Goal: Task Accomplishment & Management: Use online tool/utility

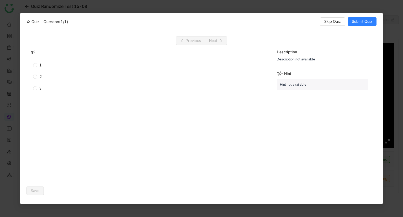
click at [295, 6] on nz-modal-container "Quiz - Question (1/1) Skip Quiz Submit Quiz Previous Next q2 1 2 3 Description …" at bounding box center [201, 108] width 403 height 217
click at [328, 19] on span "Skip Quiz" at bounding box center [332, 22] width 17 height 6
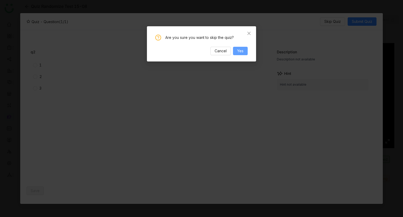
click at [238, 50] on span "Yes" at bounding box center [240, 51] width 6 height 6
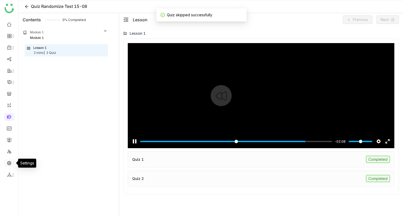
type input "*****"
click at [7, 162] on link at bounding box center [9, 162] width 5 height 4
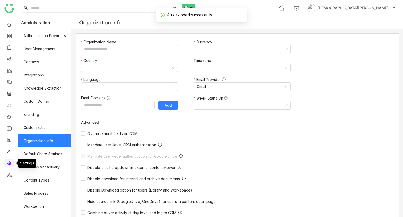
type input "*******"
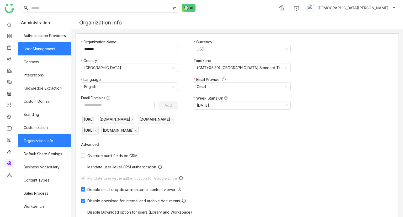
click at [48, 50] on link "User Management" at bounding box center [44, 48] width 53 height 13
click at [48, 51] on link "User Management" at bounding box center [44, 48] width 53 height 13
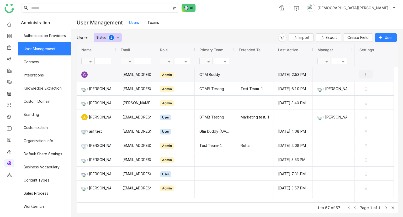
click at [366, 75] on img "Press SPACE to select this row." at bounding box center [365, 74] width 5 height 5
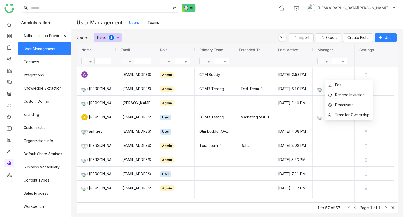
click at [264, 18] on div "Users Teams" at bounding box center [266, 22] width 274 height 13
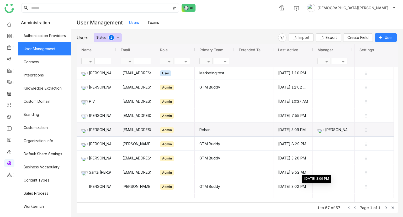
scroll to position [356, 0]
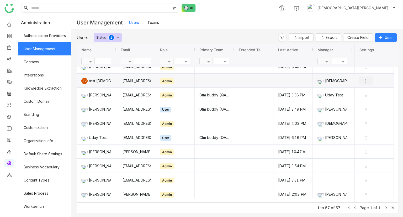
click at [366, 80] on img "Press SPACE to select this row." at bounding box center [365, 80] width 5 height 5
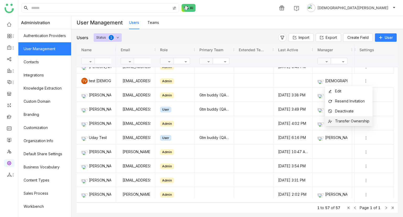
click at [343, 120] on span "Transfer Ownership" at bounding box center [352, 121] width 34 height 4
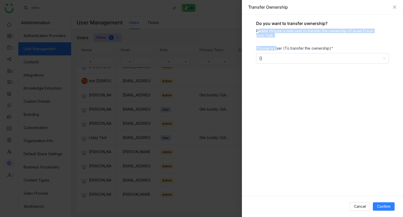
drag, startPoint x: 275, startPoint y: 37, endPoint x: 256, endPoint y: 30, distance: 19.7
click at [256, 30] on div "Do you want to transfer ownership? Please choose a new user to transfer the own…" at bounding box center [322, 104] width 161 height 181
click at [256, 30] on div "Please choose a new user to transfer the ownership of Asset,Forum post,Task." at bounding box center [322, 33] width 133 height 9
drag, startPoint x: 274, startPoint y: 37, endPoint x: 255, endPoint y: 29, distance: 20.5
click at [255, 29] on div "Do you want to transfer ownership? Please choose a new user to transfer the own…" at bounding box center [322, 104] width 161 height 181
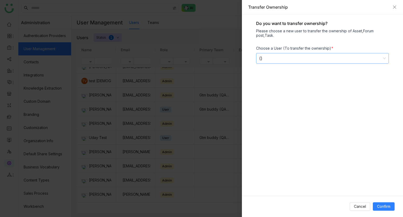
click at [288, 60] on div "()" at bounding box center [320, 58] width 122 height 10
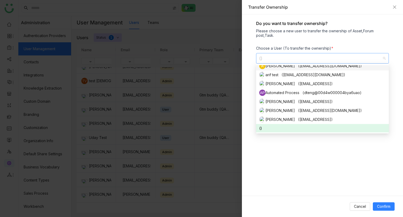
click at [290, 59] on div "()" at bounding box center [320, 58] width 122 height 10
click at [329, 40] on div "Do you want to transfer ownership? Please choose a new user to transfer the own…" at bounding box center [322, 104] width 161 height 181
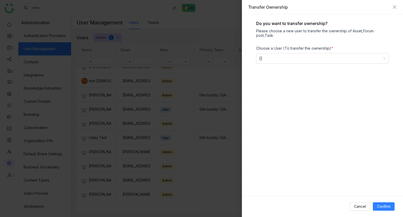
click at [102, 39] on div at bounding box center [201, 108] width 403 height 217
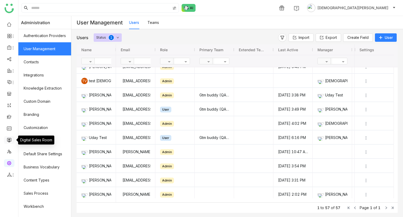
click at [7, 140] on link at bounding box center [9, 139] width 5 height 4
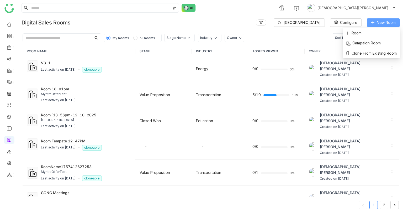
click at [380, 23] on span "New Room" at bounding box center [386, 23] width 19 height 6
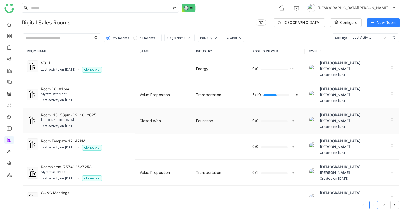
drag, startPoint x: 368, startPoint y: 35, endPoint x: 161, endPoint y: 123, distance: 224.7
click at [140, 123] on body "1 Vishnu Vardhan Digital Sales Rooms Block Library Configure New Room My Rooms …" at bounding box center [201, 108] width 403 height 217
click at [368, 35] on li "Room" at bounding box center [371, 33] width 57 height 10
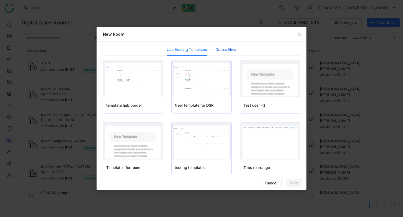
click at [226, 48] on button "Create New" at bounding box center [226, 50] width 21 height 6
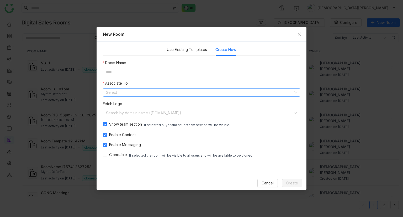
click at [132, 92] on input at bounding box center [199, 92] width 187 height 8
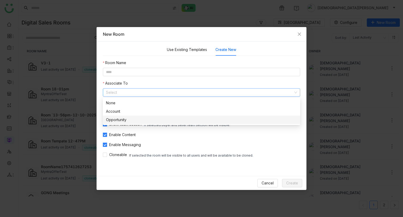
click at [120, 118] on div "Opportunity" at bounding box center [201, 120] width 191 height 6
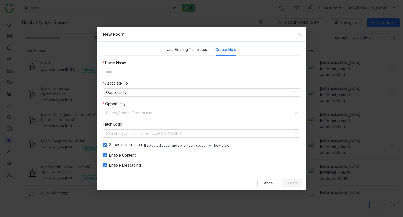
click at [121, 112] on input at bounding box center [199, 113] width 187 height 8
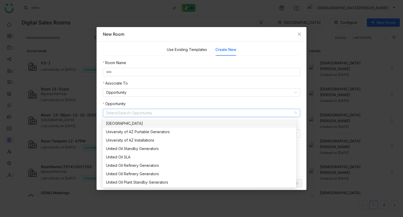
click at [135, 124] on div "[GEOGRAPHIC_DATA]" at bounding box center [199, 124] width 187 height 6
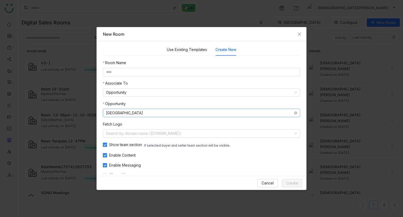
type input "**********"
drag, startPoint x: 298, startPoint y: 180, endPoint x: 307, endPoint y: 178, distance: 8.7
click at [298, 181] on button "Create" at bounding box center [292, 183] width 20 height 8
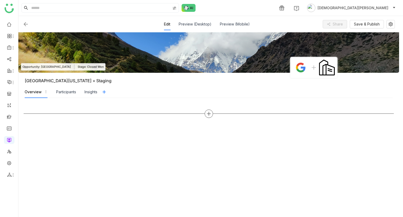
click at [210, 115] on icon at bounding box center [209, 113] width 5 height 5
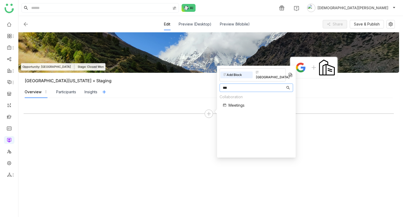
type input "***"
click at [239, 102] on span "Meetings" at bounding box center [237, 105] width 16 height 6
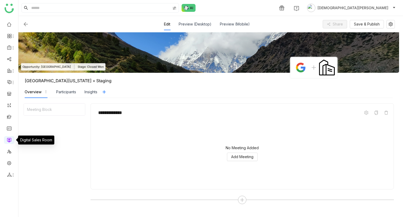
click at [9, 139] on link at bounding box center [9, 139] width 5 height 4
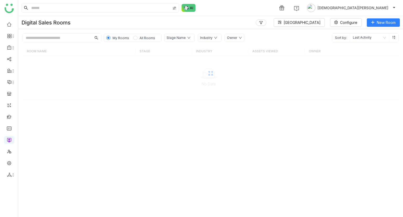
click at [43, 40] on input "text" at bounding box center [57, 38] width 69 height 8
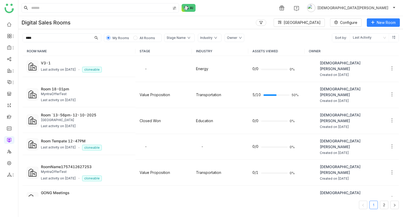
type input "****"
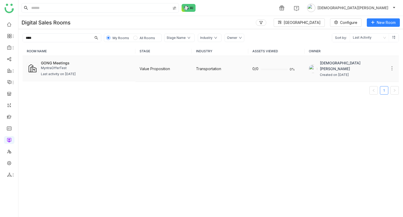
click at [60, 71] on div "GONG Meetings MyntraOfferTest Last activity on Sep 10, 2025" at bounding box center [86, 68] width 90 height 17
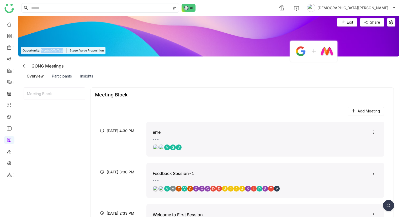
drag, startPoint x: 41, startPoint y: 49, endPoint x: 64, endPoint y: 51, distance: 23.2
click at [64, 51] on div "Opportunity: MyntraOfferTest Stage: Value Proposition" at bounding box center [63, 50] width 85 height 7
copy span "MyntraOfferTest"
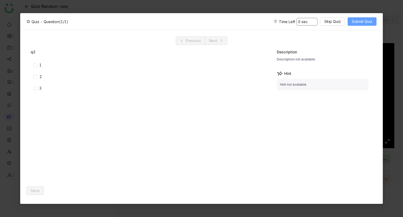
click at [374, 19] on button "Submit Quiz" at bounding box center [362, 21] width 29 height 8
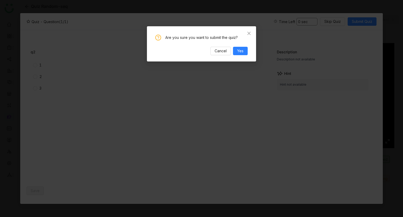
click at [244, 45] on div "Are you sure you want to submit the quiz? Cancel Yes" at bounding box center [201, 45] width 92 height 20
click at [242, 48] on button "Yes" at bounding box center [240, 51] width 15 height 8
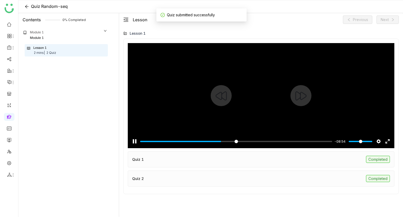
click at [249, 100] on div at bounding box center [261, 95] width 267 height 105
type input "*****"
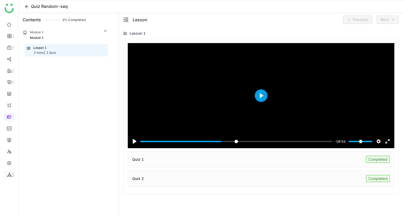
click at [13, 171] on li at bounding box center [9, 175] width 11 height 8
click at [9, 160] on link at bounding box center [9, 162] width 5 height 4
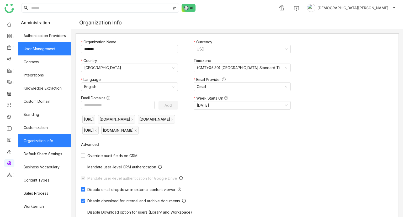
click at [57, 43] on link "User Management" at bounding box center [44, 48] width 53 height 13
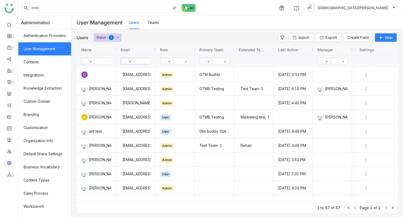
click at [145, 60] on input "text" at bounding box center [153, 61] width 38 height 6
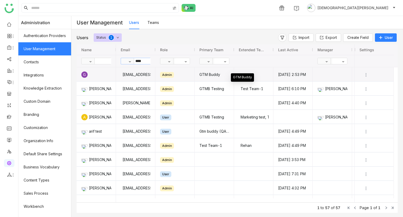
type input "****"
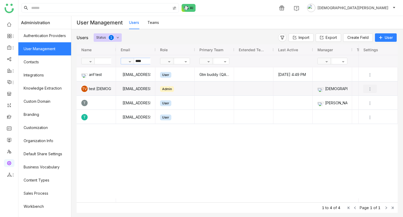
click at [368, 88] on img "Press SPACE to select this row." at bounding box center [370, 88] width 5 height 5
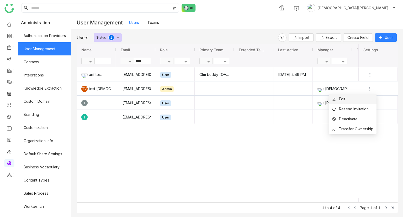
click at [360, 95] on li "Edit" at bounding box center [353, 99] width 48 height 10
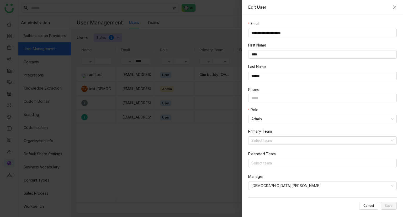
click at [396, 8] on icon "Close" at bounding box center [394, 7] width 3 height 3
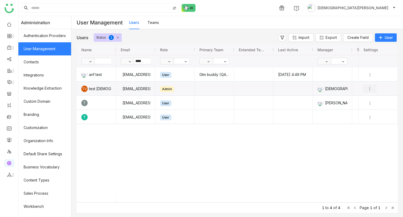
click at [372, 86] on img "Press SPACE to select this row." at bounding box center [369, 88] width 5 height 5
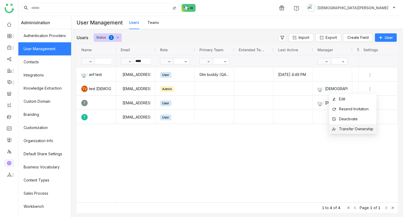
click at [353, 126] on span "Transfer Ownership" at bounding box center [352, 129] width 41 height 6
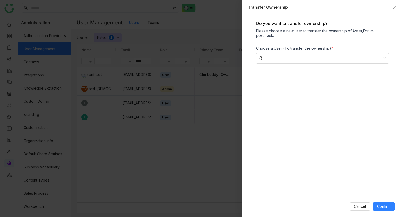
click at [395, 8] on icon "Close" at bounding box center [395, 7] width 4 height 4
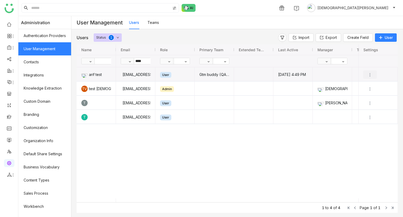
click at [370, 74] on img "Press SPACE to select this row." at bounding box center [370, 74] width 5 height 5
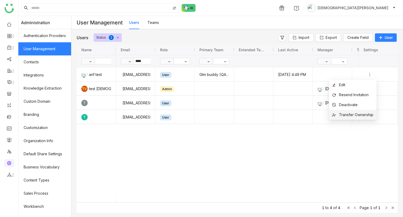
click at [351, 115] on span "Transfer Ownership" at bounding box center [356, 114] width 34 height 4
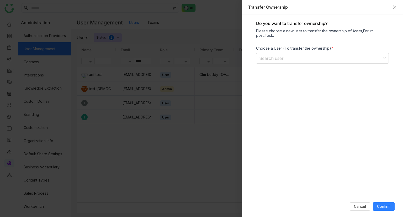
click at [395, 9] on icon "Close" at bounding box center [395, 7] width 4 height 4
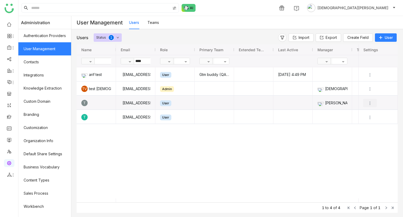
click at [369, 102] on img "Press SPACE to select this row." at bounding box center [370, 103] width 5 height 5
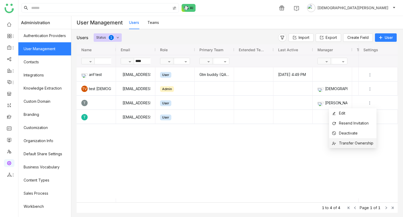
click at [350, 143] on span "Transfer Ownership" at bounding box center [356, 143] width 34 height 4
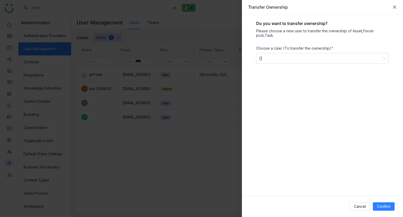
click at [394, 7] on icon "Close" at bounding box center [395, 7] width 4 height 4
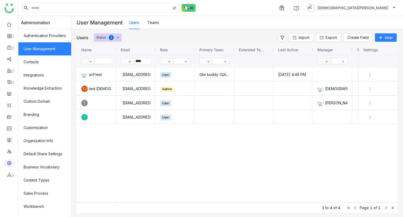
click at [147, 60] on input "****" at bounding box center [153, 61] width 38 height 6
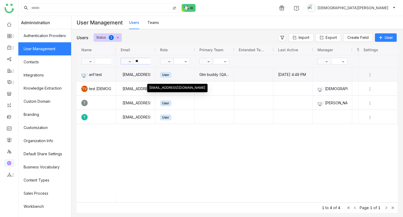
type input "*"
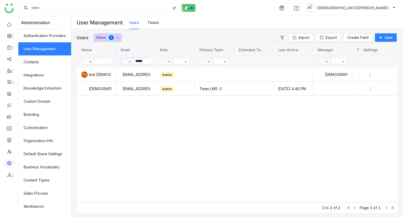
click at [150, 60] on input "*****" at bounding box center [153, 61] width 38 height 6
type input "*"
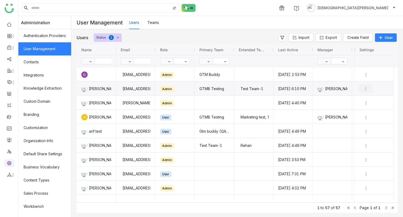
click at [367, 86] on img "Press SPACE to select this row." at bounding box center [365, 88] width 5 height 5
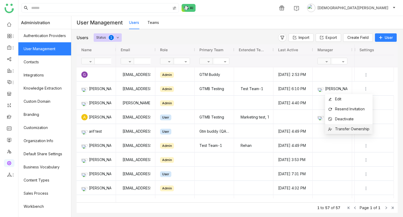
click at [346, 128] on span "Transfer Ownership" at bounding box center [352, 129] width 34 height 4
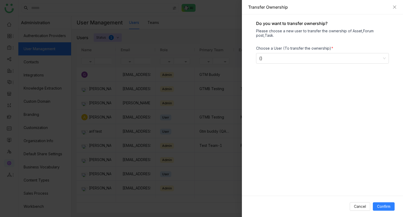
click at [111, 24] on div at bounding box center [201, 108] width 403 height 217
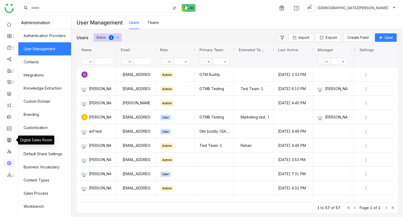
click at [7, 140] on link at bounding box center [9, 139] width 5 height 4
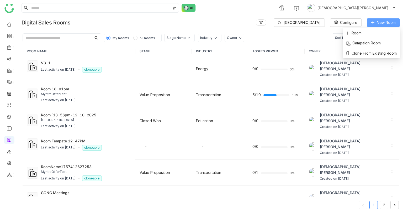
click at [378, 22] on span "New Room" at bounding box center [386, 23] width 19 height 6
click at [372, 36] on li "Room" at bounding box center [371, 33] width 57 height 10
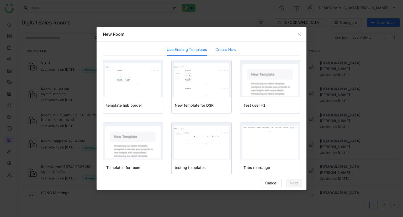
click at [227, 45] on div "Create New" at bounding box center [226, 50] width 21 height 12
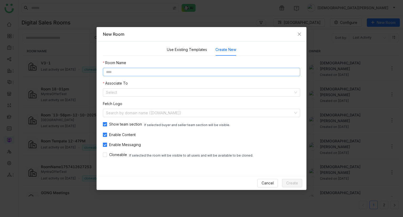
click at [149, 71] on input at bounding box center [201, 72] width 197 height 8
type input "********"
click at [116, 94] on input at bounding box center [199, 92] width 187 height 8
click at [121, 113] on div "Account" at bounding box center [201, 111] width 191 height 6
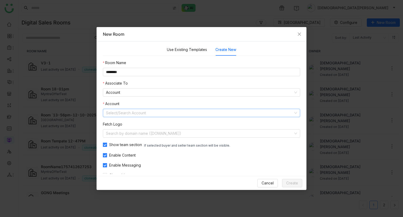
click at [124, 113] on input at bounding box center [199, 113] width 187 height 8
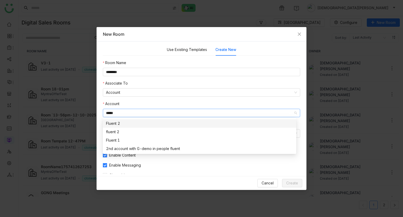
type input "*****"
click at [125, 125] on div "Fluent 2" at bounding box center [199, 124] width 187 height 6
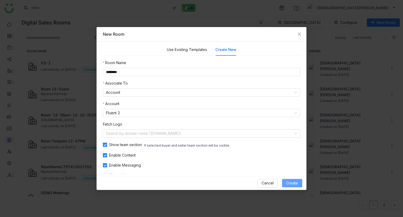
click at [290, 184] on span "Create" at bounding box center [292, 183] width 12 height 6
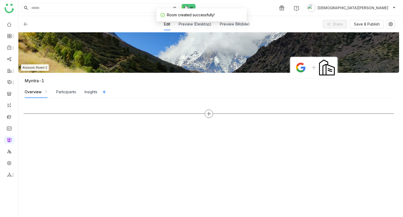
click at [213, 113] on div at bounding box center [303, 113] width 181 height 0
click at [208, 113] on icon at bounding box center [209, 113] width 4 height 1
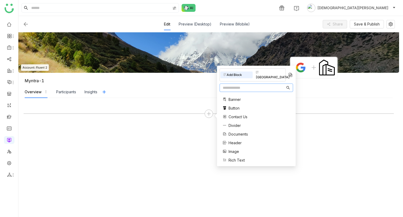
type input "*"
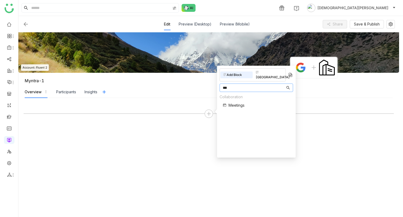
type input "***"
click at [239, 102] on span "Meetings" at bounding box center [237, 105] width 16 height 6
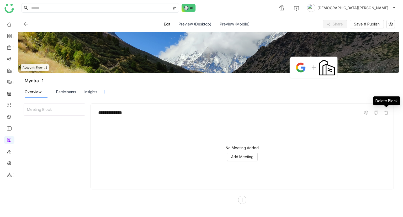
drag, startPoint x: 387, startPoint y: 112, endPoint x: 379, endPoint y: 105, distance: 10.3
click at [387, 111] on icon at bounding box center [386, 113] width 4 height 4
click at [24, 22] on img at bounding box center [26, 24] width 6 height 6
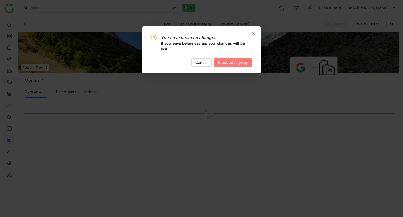
click at [218, 61] on span "Proceed Anyway" at bounding box center [233, 63] width 30 height 6
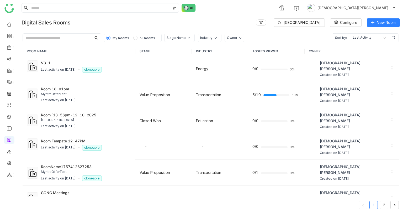
click at [379, 27] on div "Digital Sales Rooms Block Library Configure New Room" at bounding box center [210, 22] width 385 height 13
click at [374, 23] on icon at bounding box center [373, 22] width 4 height 4
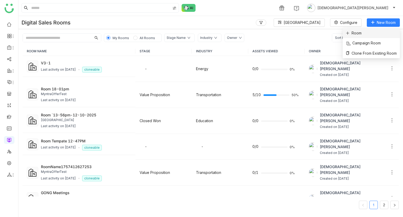
click at [364, 34] on li "Room" at bounding box center [371, 33] width 57 height 10
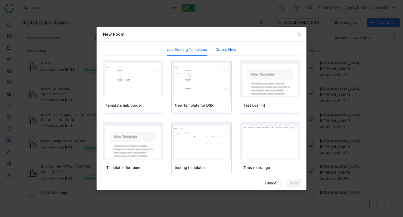
click at [224, 48] on button "Create New" at bounding box center [226, 50] width 21 height 6
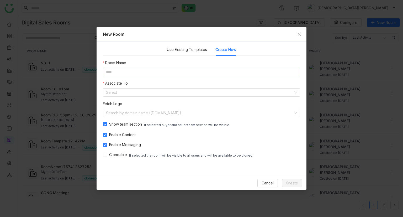
click at [130, 70] on input at bounding box center [201, 72] width 197 height 8
click at [137, 90] on input at bounding box center [199, 92] width 187 height 8
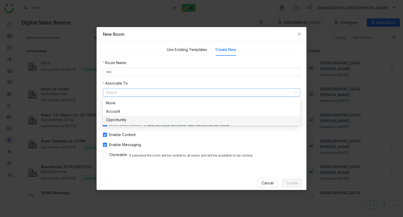
click at [120, 120] on div "Opportunity" at bounding box center [201, 120] width 191 height 6
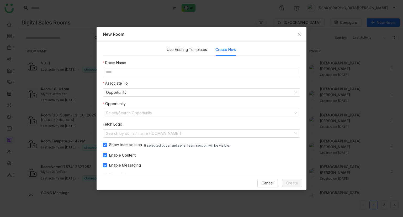
click at [125, 118] on div "Room Name Associate To Opportunity Opportunity Select/Search Opportunity Fetch …" at bounding box center [201, 119] width 197 height 119
click at [128, 111] on input at bounding box center [199, 113] width 187 height 8
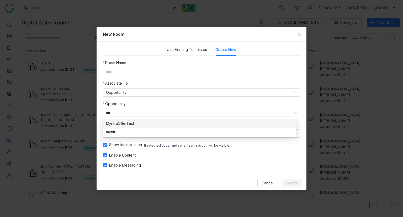
type input "***"
click at [119, 121] on div "MyntraOfferTest" at bounding box center [199, 124] width 187 height 6
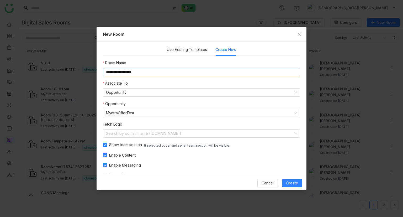
click at [145, 73] on input "**********" at bounding box center [201, 72] width 197 height 8
type input "**********"
click at [287, 182] on span "Create" at bounding box center [292, 183] width 12 height 6
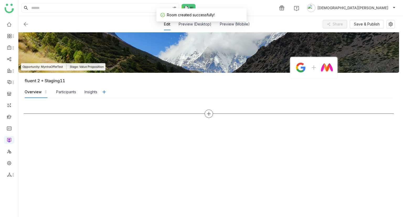
click at [210, 113] on icon at bounding box center [209, 113] width 5 height 5
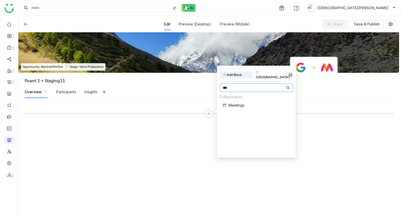
type input "***"
click at [235, 102] on span "Meetings" at bounding box center [237, 105] width 16 height 6
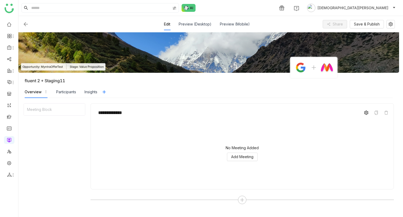
click at [365, 114] on icon at bounding box center [366, 113] width 4 height 4
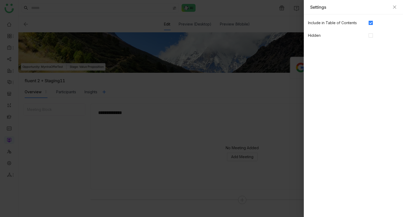
click at [222, 123] on div at bounding box center [201, 108] width 403 height 217
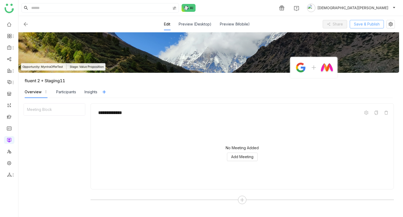
click at [366, 26] on span "Save & Publish" at bounding box center [367, 24] width 26 height 6
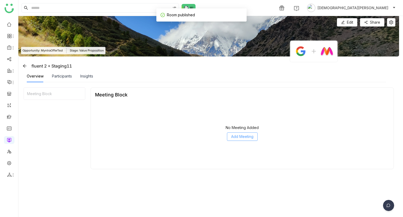
click at [255, 136] on button "Add Meeting" at bounding box center [242, 136] width 31 height 8
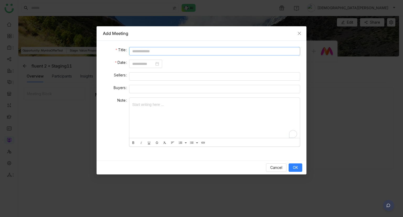
click at [154, 48] on input at bounding box center [214, 51] width 171 height 8
type input "*"
click at [137, 61] on input at bounding box center [143, 64] width 22 height 6
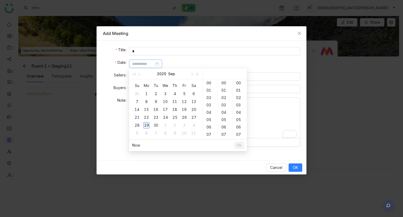
click at [144, 128] on td "29" at bounding box center [146, 125] width 9 height 8
type input "**********"
click at [242, 145] on button "Ok" at bounding box center [239, 145] width 9 height 6
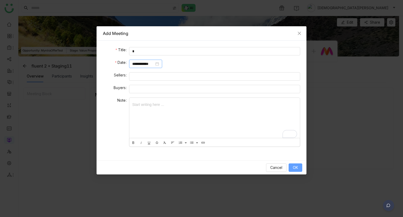
click at [290, 165] on button "OK" at bounding box center [296, 167] width 14 height 8
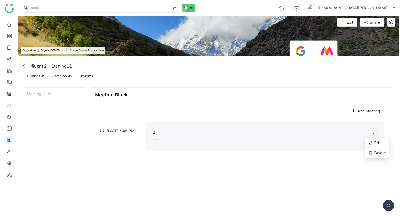
click at [370, 132] on span at bounding box center [374, 132] width 8 height 4
click at [370, 154] on icon at bounding box center [371, 153] width 4 height 4
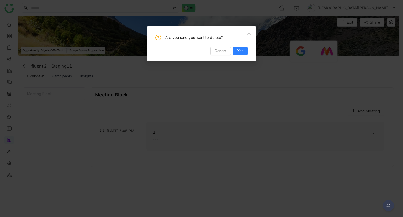
click at [237, 45] on div "Are you sure you want to delete? Cancel Yes" at bounding box center [201, 45] width 92 height 20
click at [239, 52] on span "Yes" at bounding box center [240, 51] width 6 height 6
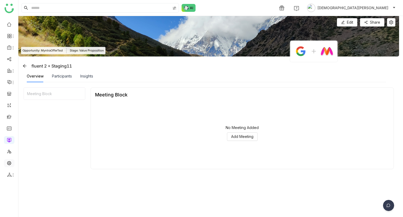
click at [7, 165] on link at bounding box center [9, 162] width 5 height 4
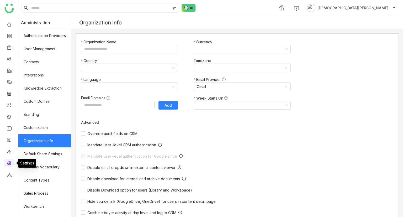
type input "*******"
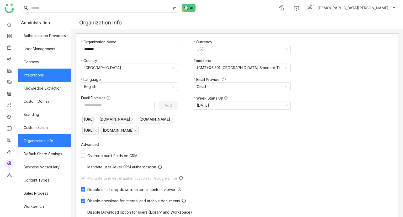
click at [34, 72] on link "Integrations" at bounding box center [44, 75] width 53 height 13
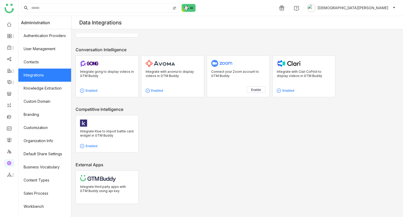
scroll to position [232, 0]
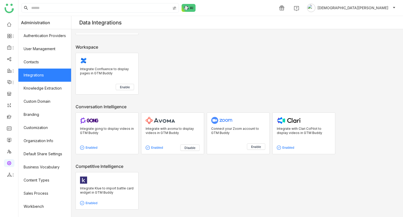
click at [170, 135] on p "Integrate with avoma to display videos in GTM Buddy" at bounding box center [173, 135] width 54 height 17
click at [299, 137] on p "Integrate with Clari CoPilot to display videos in GTM Buddy" at bounding box center [304, 135] width 54 height 17
click at [7, 137] on link at bounding box center [9, 139] width 5 height 4
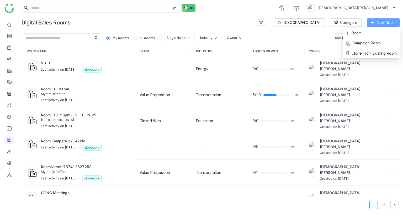
click at [393, 20] on span "New Room" at bounding box center [386, 23] width 19 height 6
click at [370, 33] on li "Room" at bounding box center [371, 33] width 57 height 10
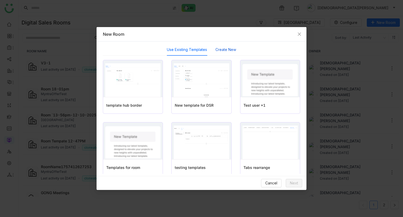
click at [217, 51] on button "Create New" at bounding box center [226, 50] width 21 height 6
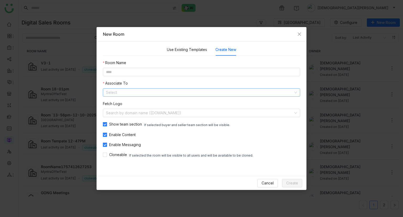
click at [133, 92] on input at bounding box center [199, 92] width 187 height 8
click at [124, 113] on div "Account" at bounding box center [201, 111] width 191 height 6
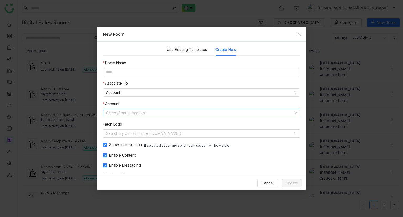
click at [116, 116] on input at bounding box center [199, 113] width 187 height 8
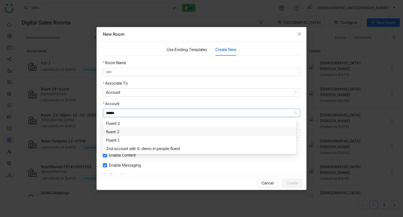
type input "******"
click at [118, 132] on div "fluent 2" at bounding box center [199, 132] width 187 height 6
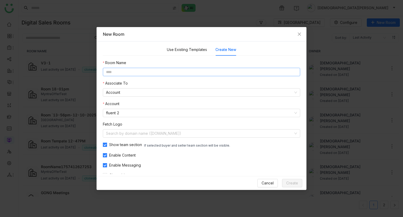
click at [121, 74] on input at bounding box center [201, 72] width 197 height 8
type input "****"
click at [285, 181] on button "Create" at bounding box center [292, 183] width 20 height 8
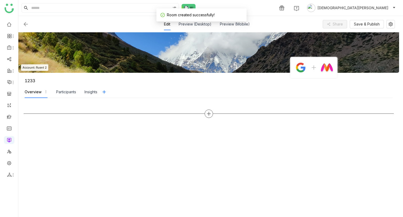
click at [207, 116] on div at bounding box center [209, 113] width 8 height 8
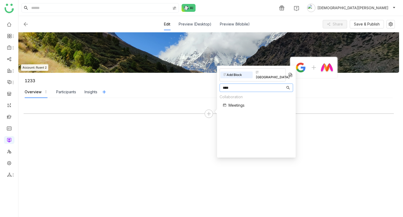
type input "****"
click at [238, 104] on div "Collaboration Meetings" at bounding box center [232, 102] width 25 height 17
click at [238, 102] on span "Meetings" at bounding box center [237, 105] width 16 height 6
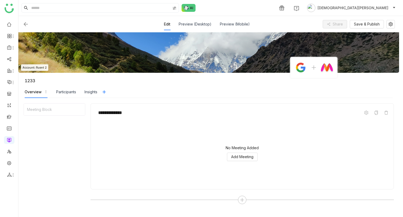
click at [223, 153] on div "No Meeting Added Add Meeting" at bounding box center [242, 153] width 284 height 53
drag, startPoint x: 264, startPoint y: 140, endPoint x: 277, endPoint y: 142, distance: 14.0
click at [264, 140] on div "No Meeting Added Add Meeting" at bounding box center [242, 153] width 284 height 53
click at [27, 24] on img at bounding box center [26, 24] width 6 height 6
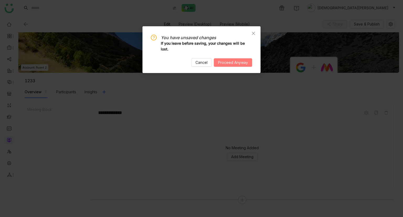
drag, startPoint x: 236, startPoint y: 59, endPoint x: 254, endPoint y: 60, distance: 18.2
click at [236, 59] on button "Proceed Anyway" at bounding box center [233, 62] width 38 height 8
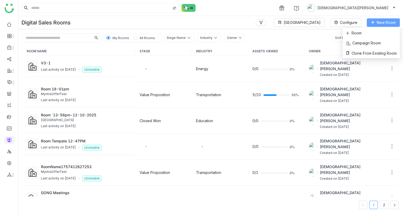
click at [376, 24] on button "New Room" at bounding box center [383, 22] width 33 height 8
click at [354, 35] on span "Room" at bounding box center [354, 33] width 16 height 6
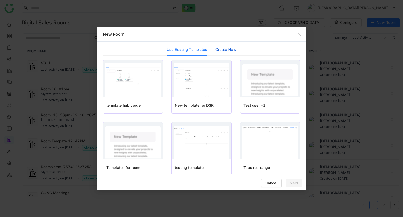
click at [220, 51] on button "Create New" at bounding box center [226, 50] width 21 height 6
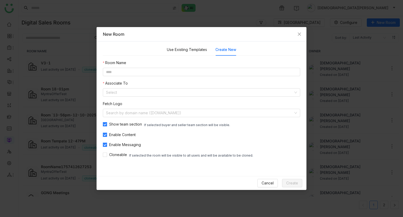
click at [137, 97] on div "Room Name Associate To Select Fetch Logo Search by domain name ([DOMAIN_NAME]) …" at bounding box center [201, 109] width 197 height 98
click at [137, 95] on input at bounding box center [199, 92] width 187 height 8
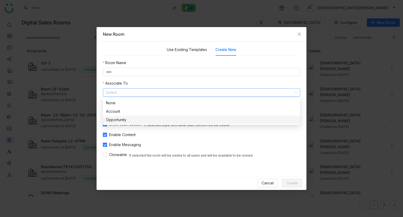
click at [125, 118] on div "Opportunity" at bounding box center [201, 120] width 191 height 6
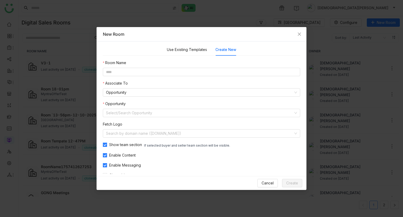
click at [124, 107] on nz-form-label "Opportunity" at bounding box center [114, 105] width 23 height 8
drag, startPoint x: 125, startPoint y: 111, endPoint x: 129, endPoint y: 111, distance: 3.5
click at [125, 111] on input at bounding box center [199, 113] width 187 height 8
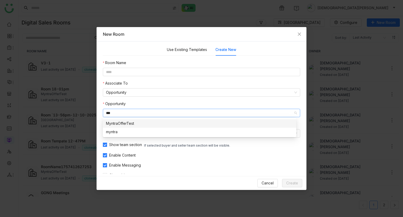
type input "***"
click at [127, 125] on div "MyntraOfferTest" at bounding box center [199, 124] width 187 height 6
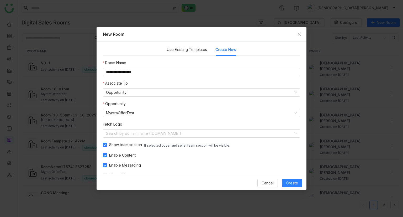
click at [164, 61] on nz-form-item "**********" at bounding box center [201, 68] width 197 height 16
drag, startPoint x: 164, startPoint y: 70, endPoint x: 164, endPoint y: 77, distance: 7.6
click at [164, 70] on input "**********" at bounding box center [201, 72] width 197 height 8
type input "**********"
click at [299, 184] on button "Create" at bounding box center [292, 183] width 20 height 8
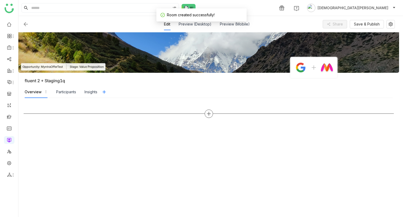
click at [209, 113] on icon at bounding box center [209, 114] width 1 height 4
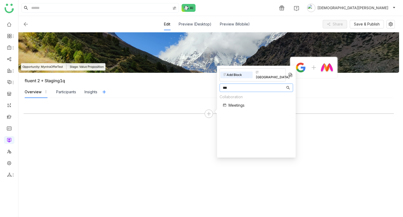
type input "***"
click at [241, 102] on span "Meetings" at bounding box center [237, 105] width 16 height 6
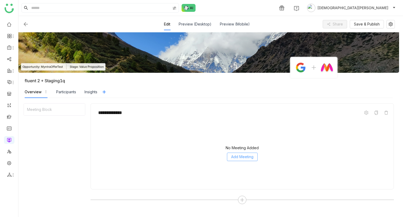
click at [242, 154] on span "Add Meeting" at bounding box center [242, 157] width 22 height 6
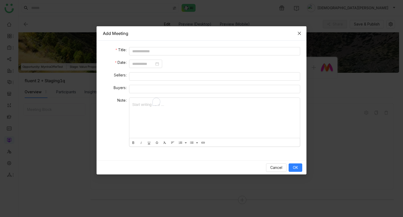
click at [303, 32] on span "Close" at bounding box center [299, 33] width 14 height 14
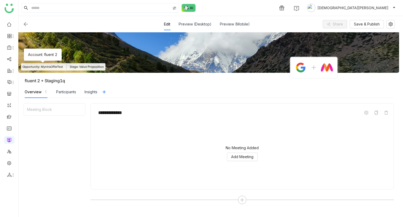
click at [49, 66] on span "Opportunity: MyntraOfferTest" at bounding box center [43, 67] width 40 height 4
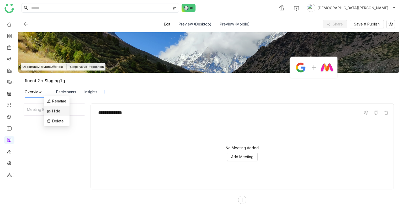
click at [55, 111] on span "Hide" at bounding box center [56, 111] width 8 height 6
click at [105, 91] on div "Insights" at bounding box center [100, 92] width 13 height 6
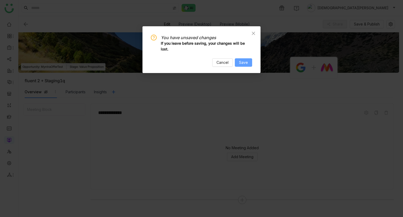
click at [245, 60] on span "Save" at bounding box center [243, 63] width 9 height 6
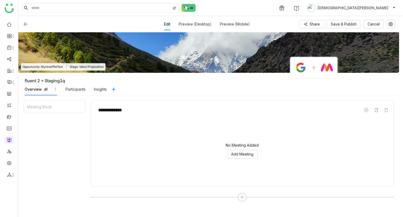
click at [24, 25] on img at bounding box center [26, 24] width 6 height 6
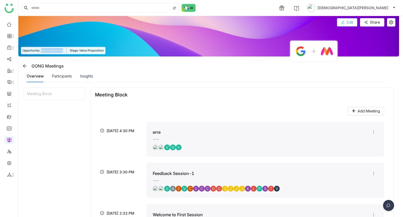
click at [347, 22] on span "Edit" at bounding box center [350, 22] width 6 height 6
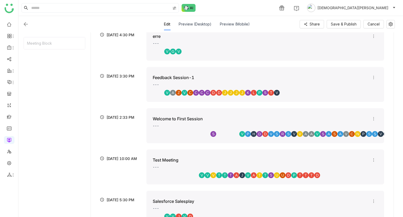
scroll to position [179, 0]
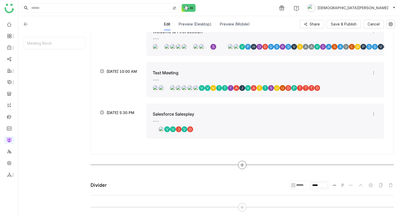
click at [244, 165] on icon at bounding box center [242, 165] width 5 height 5
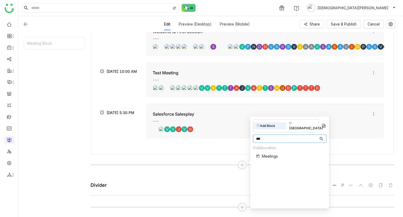
type input "***"
click at [272, 148] on div "Collaboration Meetings" at bounding box center [265, 153] width 25 height 17
click at [259, 153] on div "Meetings" at bounding box center [267, 156] width 22 height 6
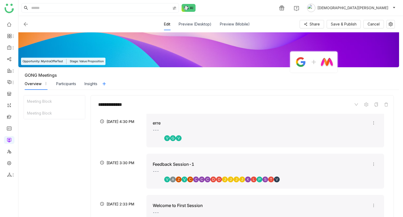
scroll to position [0, 0]
